Goal: Navigation & Orientation: Find specific page/section

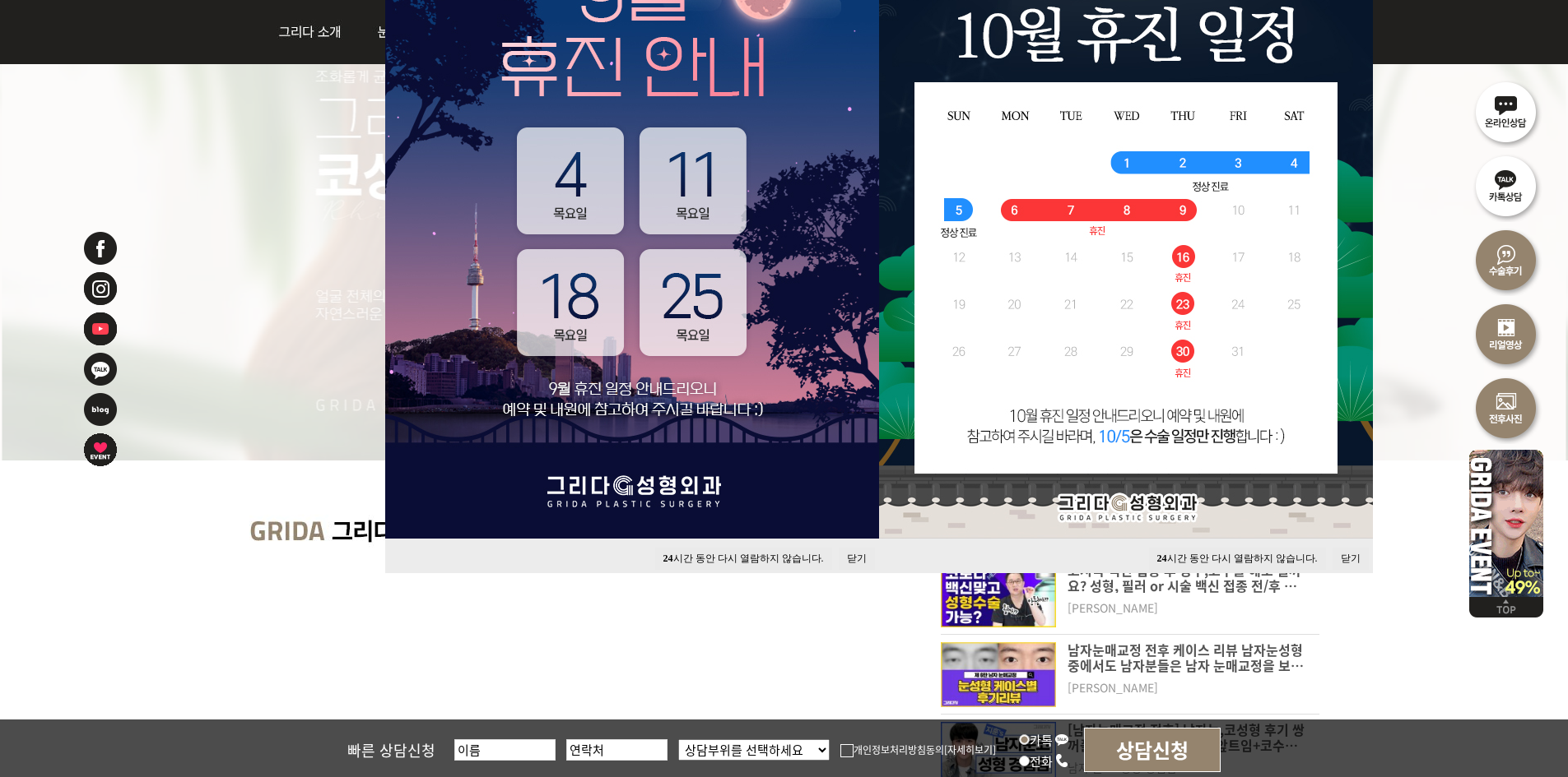
scroll to position [329, 0]
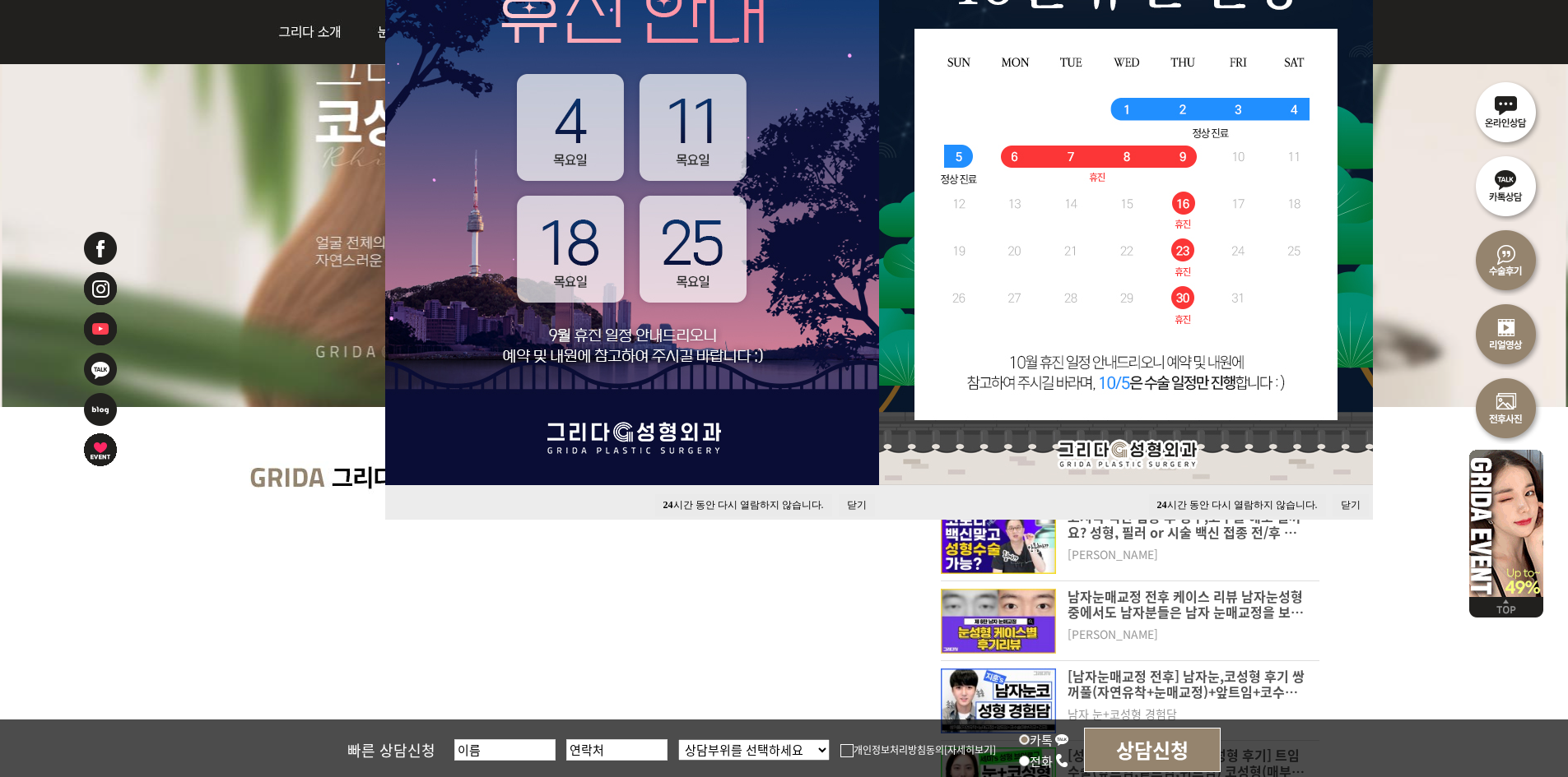
click at [851, 501] on button "닫기" at bounding box center [857, 506] width 36 height 22
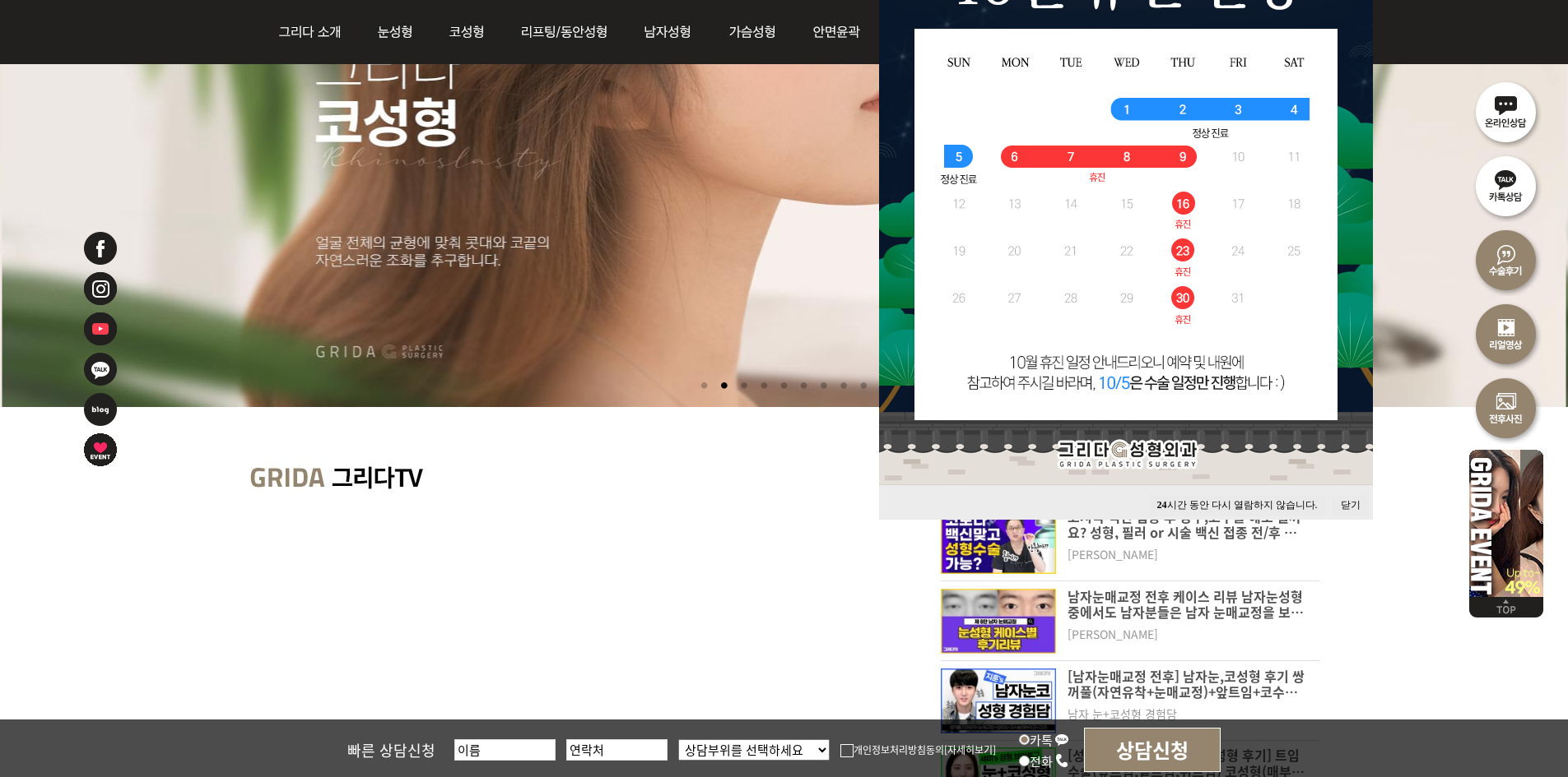
click at [1350, 504] on button "닫기" at bounding box center [1350, 506] width 36 height 22
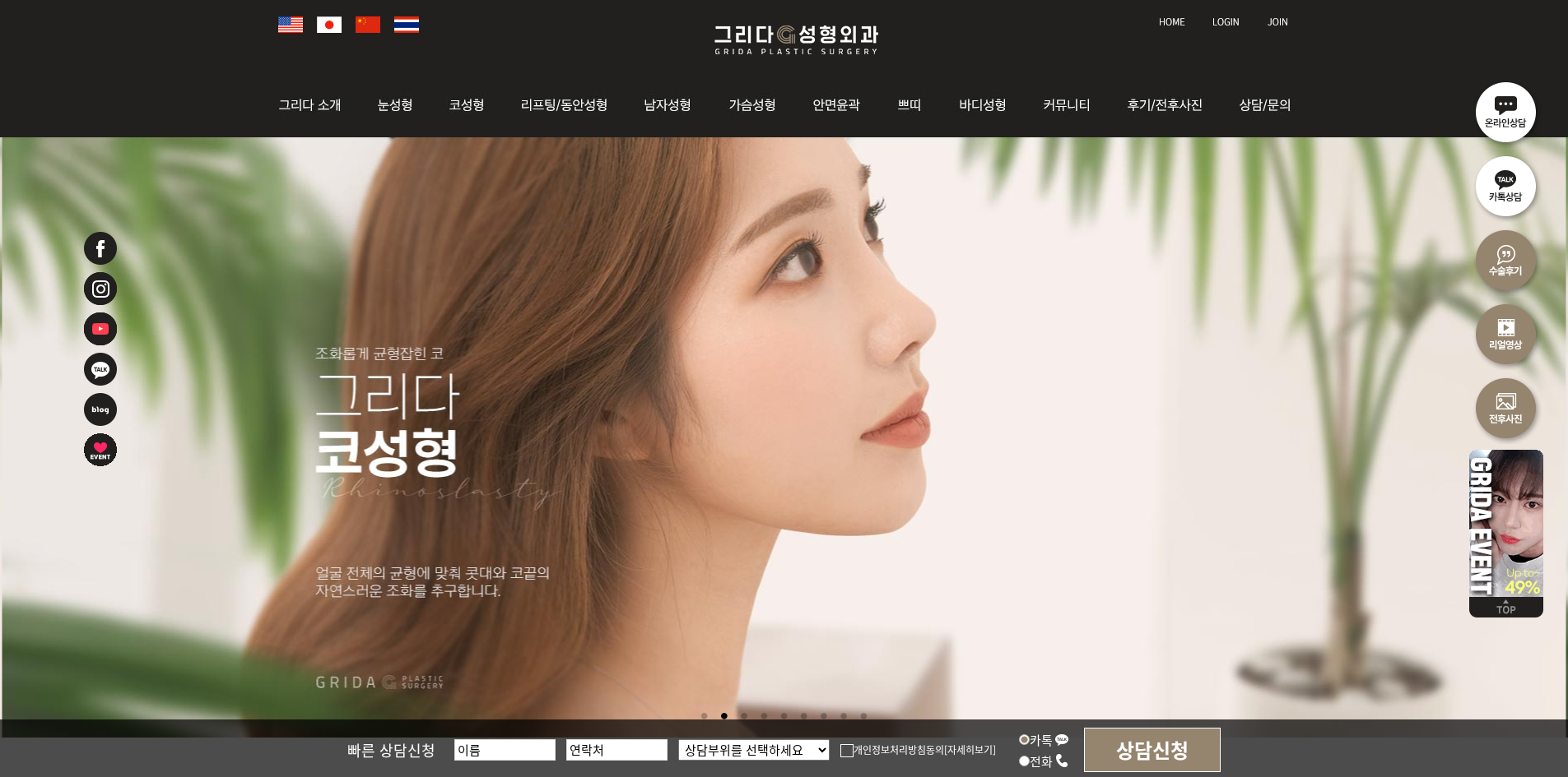
scroll to position [0, 0]
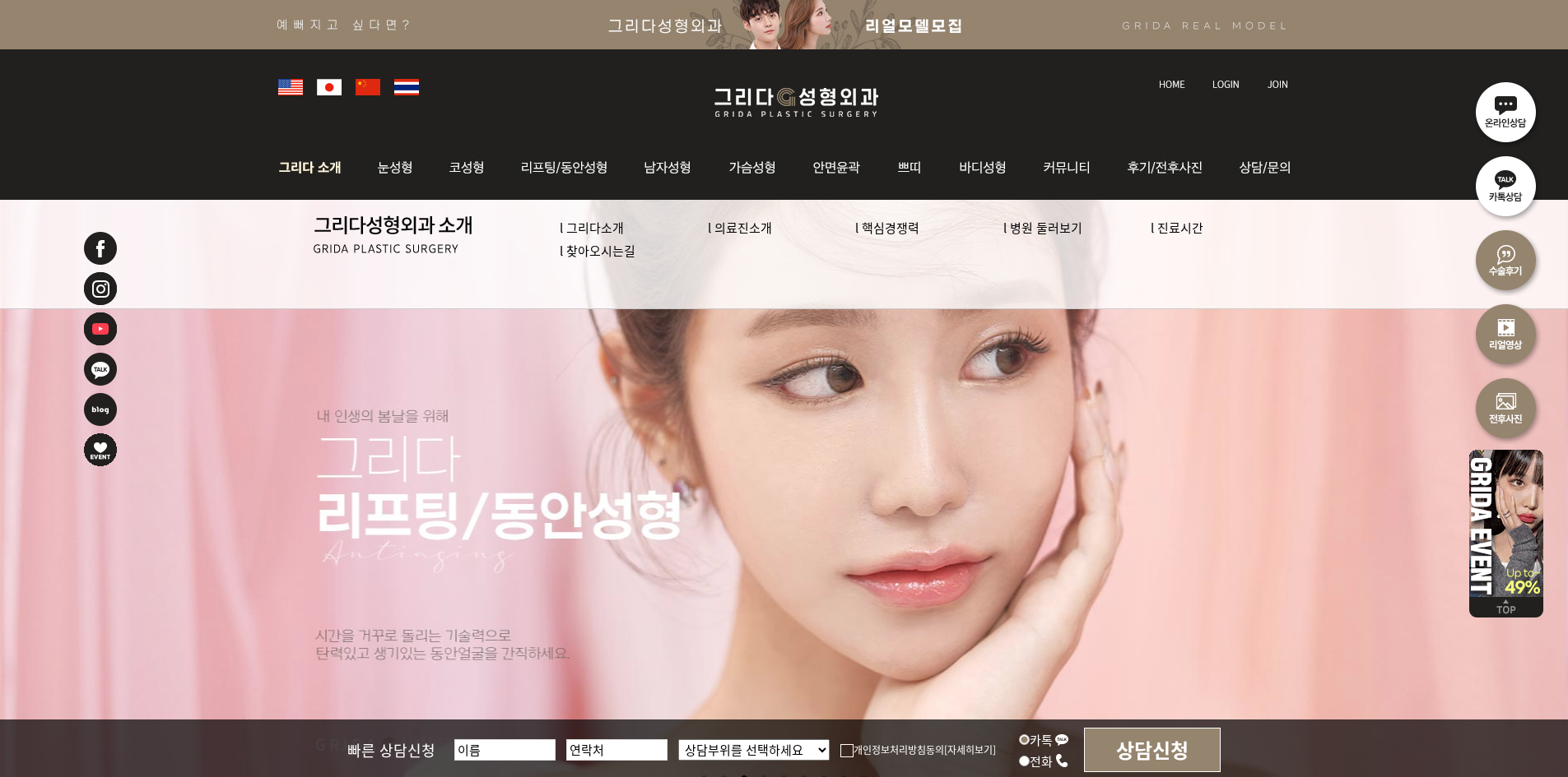
click at [1039, 231] on link "l 병원 둘러보기" at bounding box center [1042, 227] width 79 height 18
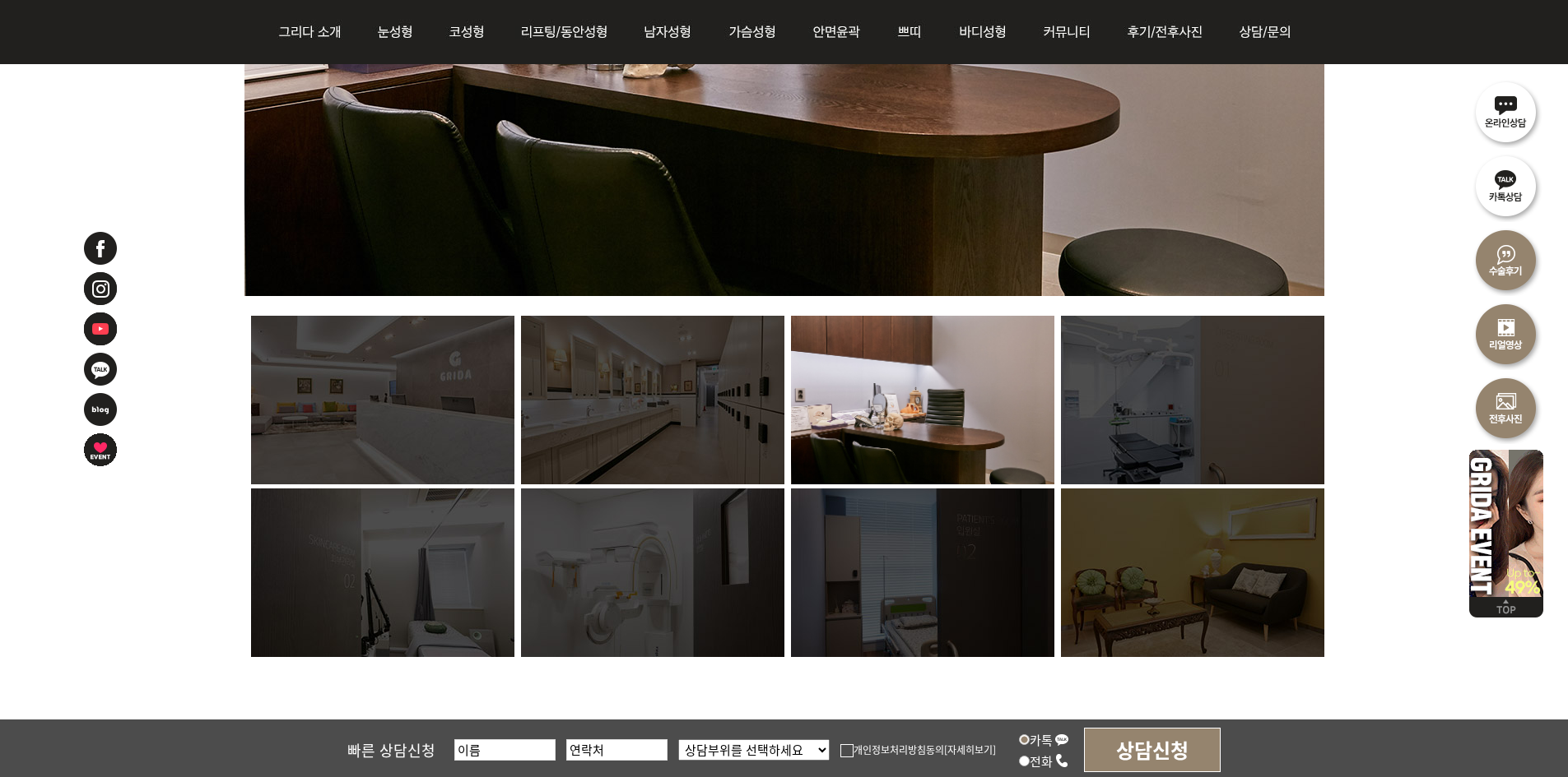
scroll to position [1070, 0]
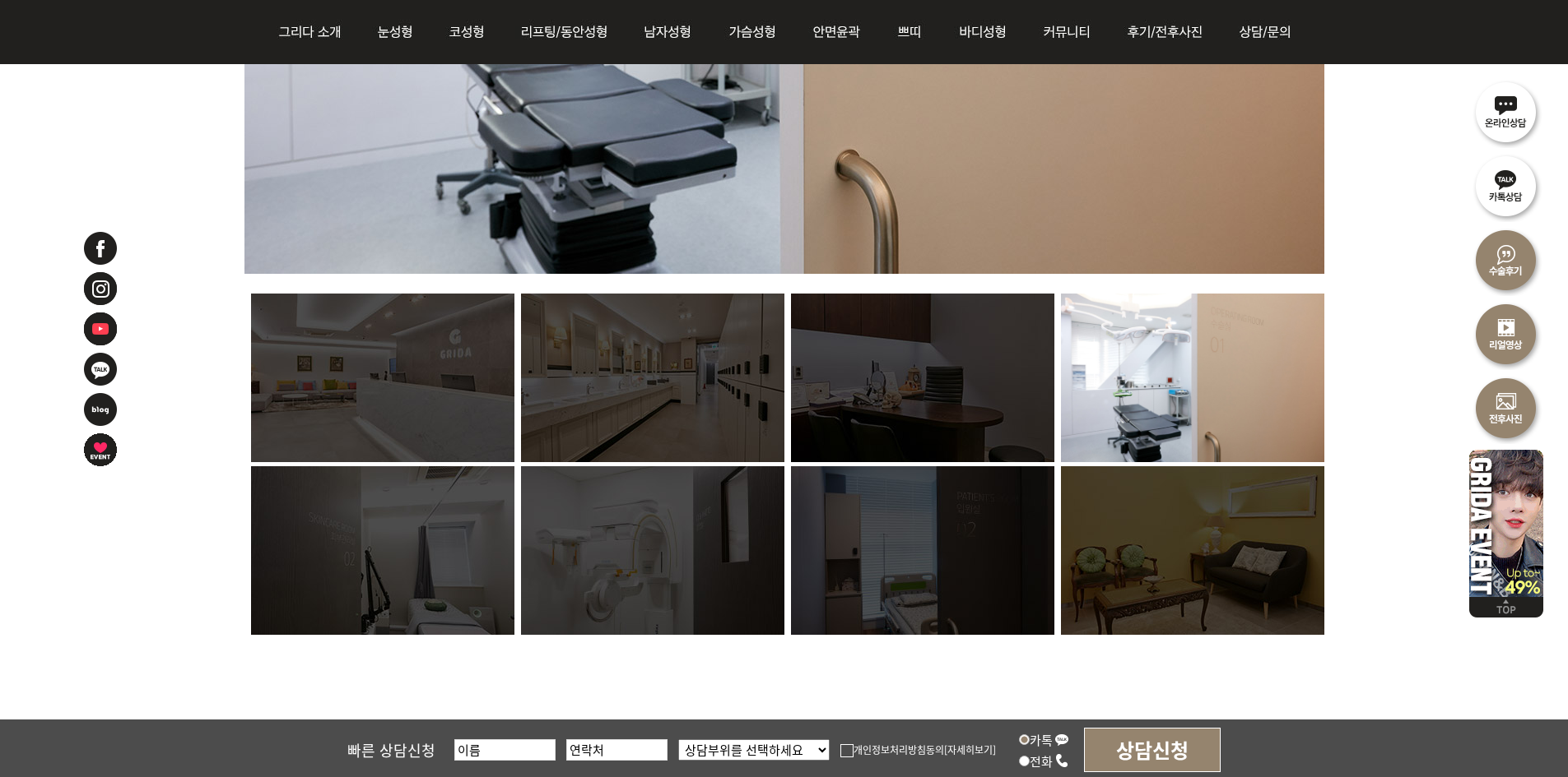
click at [450, 396] on img at bounding box center [382, 377] width 263 height 169
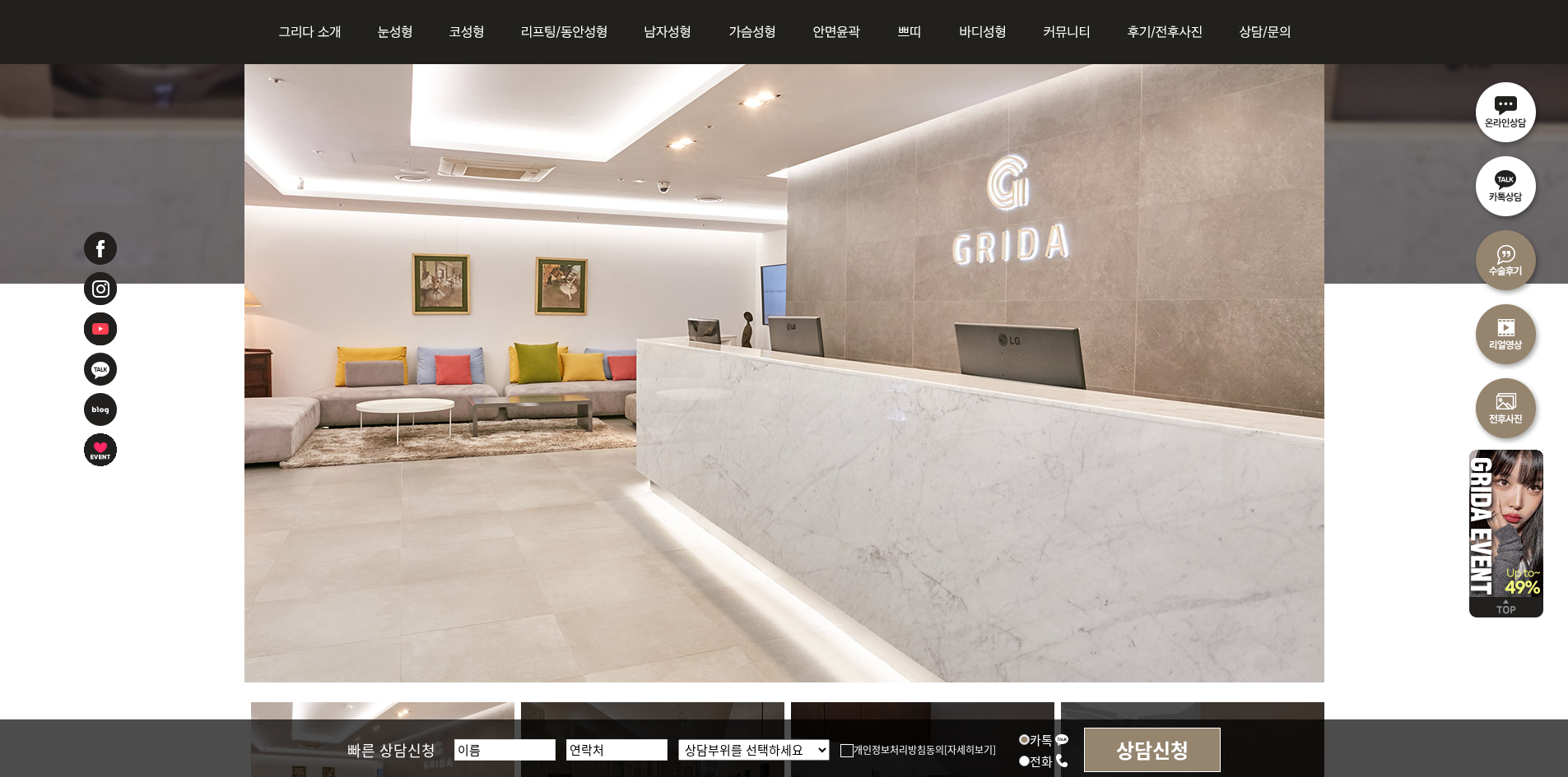
scroll to position [658, 0]
